Goal: Register for event/course: Register for event/course

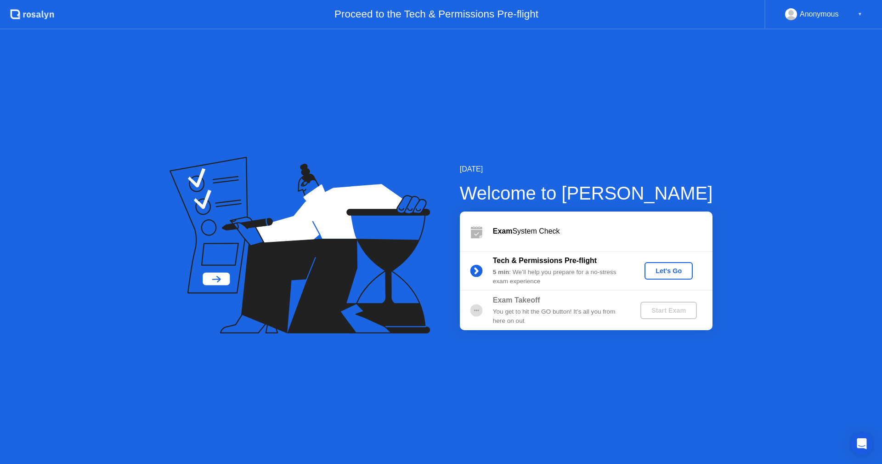
click at [664, 272] on div "Let's Go" at bounding box center [669, 270] width 41 height 7
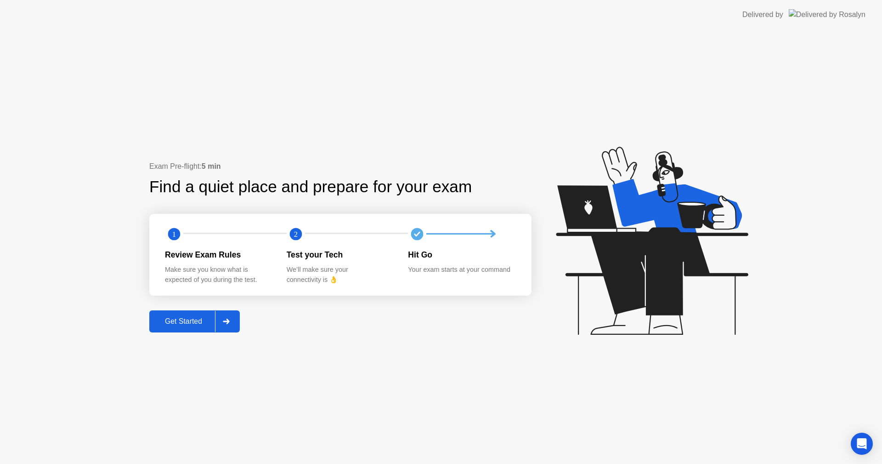
click at [179, 317] on div "Get Started" at bounding box center [183, 321] width 63 height 8
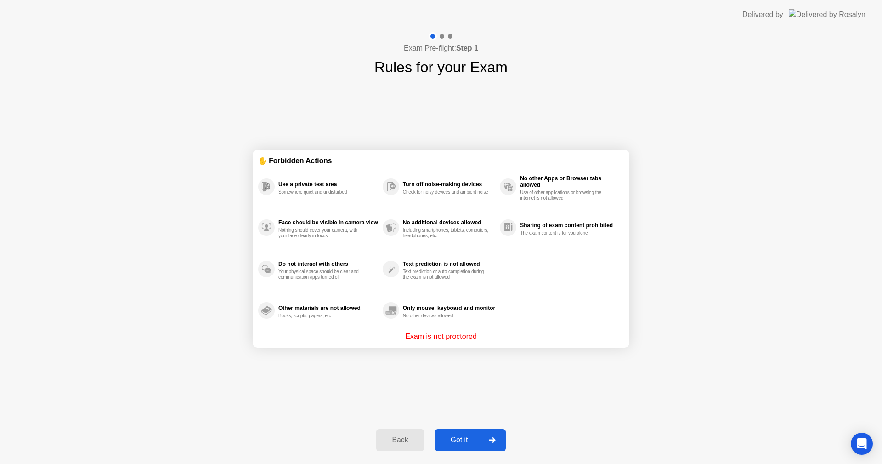
click at [460, 437] on div "Got it" at bounding box center [459, 440] width 43 height 8
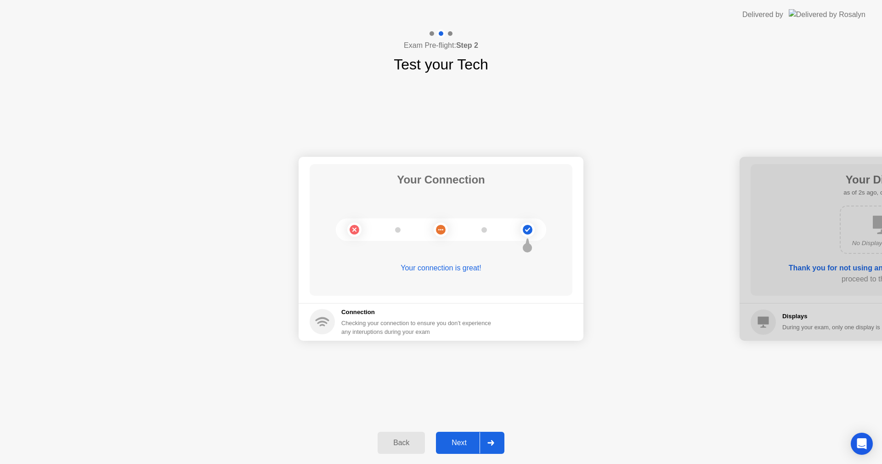
click at [460, 438] on div "Next" at bounding box center [459, 442] width 41 height 8
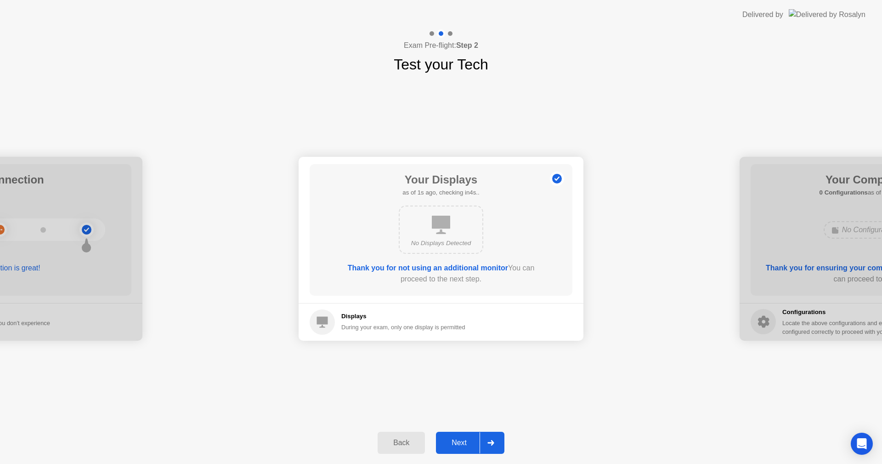
click at [460, 438] on div "Next" at bounding box center [459, 442] width 41 height 8
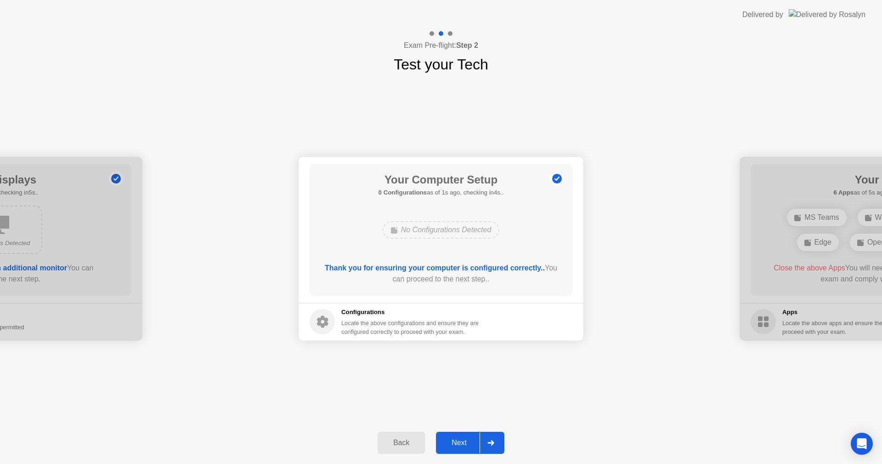
click at [460, 438] on div "Next" at bounding box center [459, 442] width 41 height 8
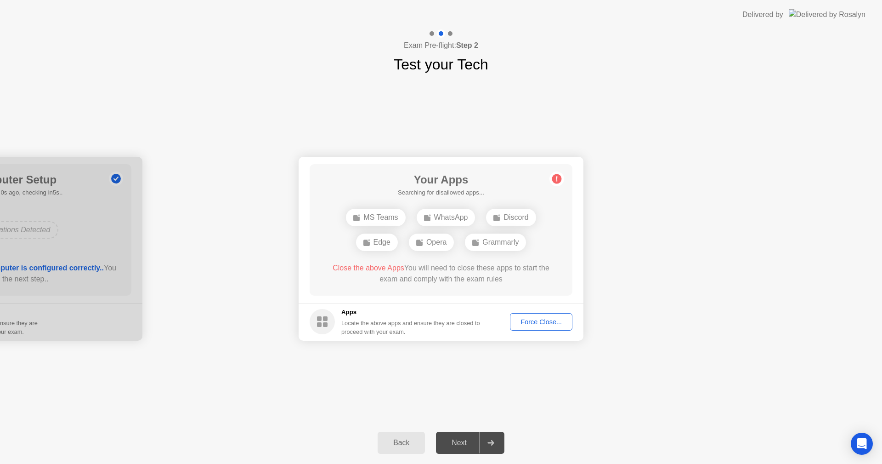
click at [606, 374] on div "Your Connection Your connection is great! Connection Checking your connection t…" at bounding box center [441, 248] width 882 height 346
click at [539, 323] on div "Force Close..." at bounding box center [541, 321] width 56 height 7
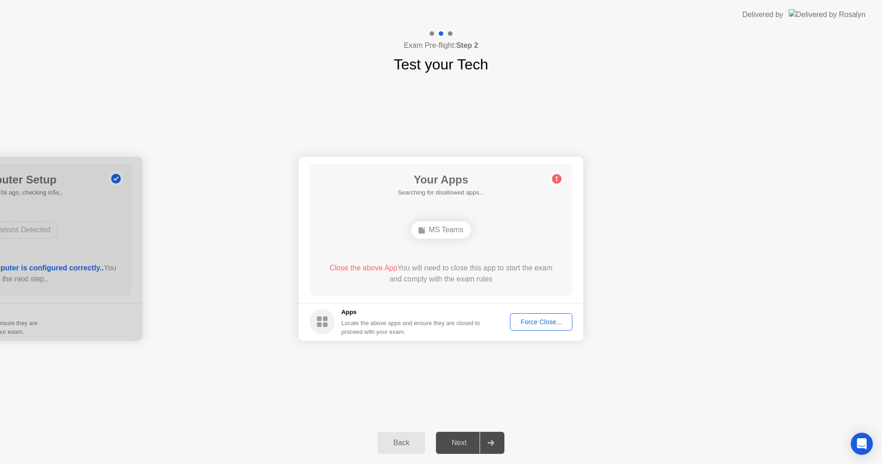
click at [550, 324] on div "Force Close..." at bounding box center [541, 321] width 56 height 7
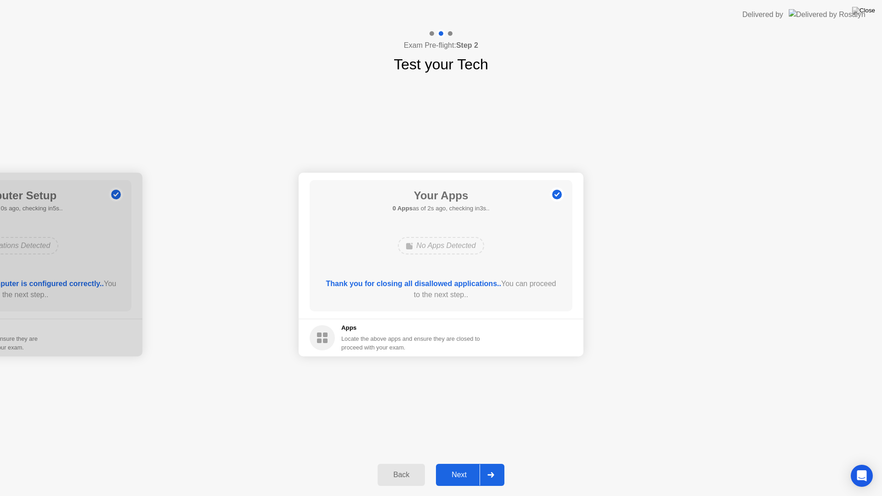
click at [460, 463] on div "Next" at bounding box center [459, 475] width 41 height 8
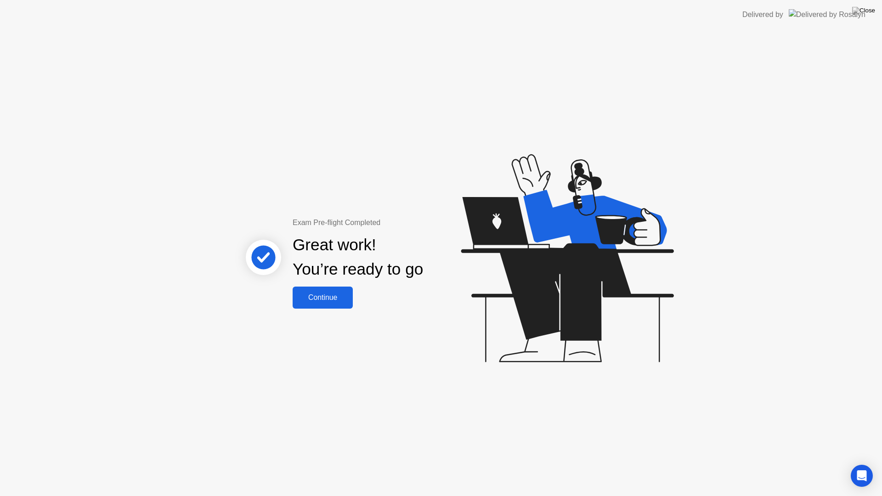
click at [338, 298] on div "Continue" at bounding box center [323, 298] width 55 height 8
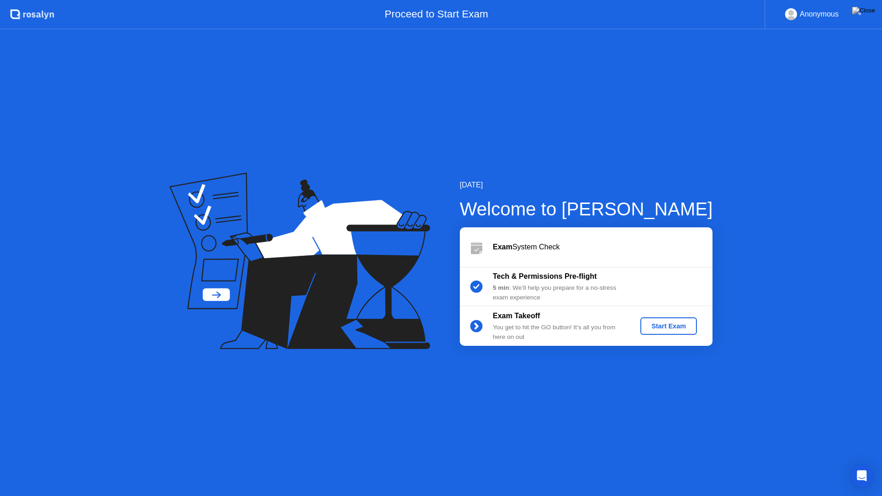
click at [656, 327] on div "Start Exam" at bounding box center [668, 326] width 49 height 7
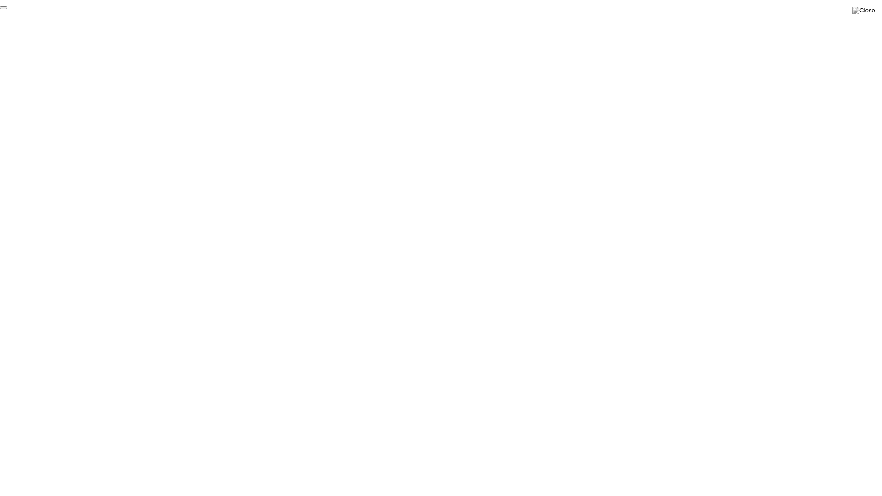
click div "End Proctoring Session"
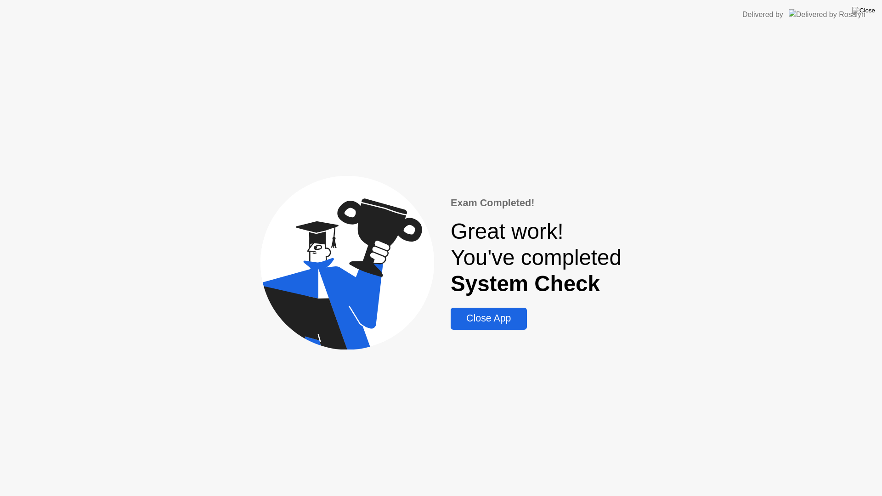
click at [465, 323] on div "Close App" at bounding box center [489, 318] width 70 height 11
